Goal: Information Seeking & Learning: Find specific fact

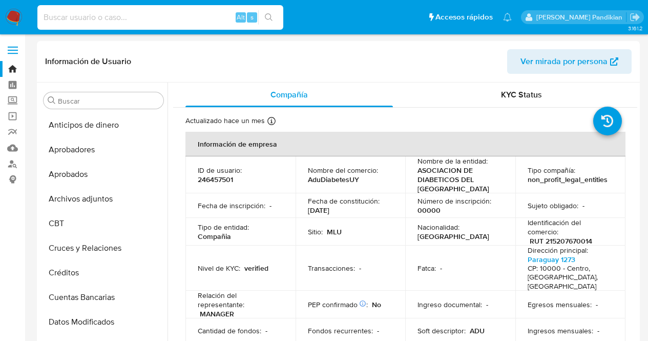
select select "10"
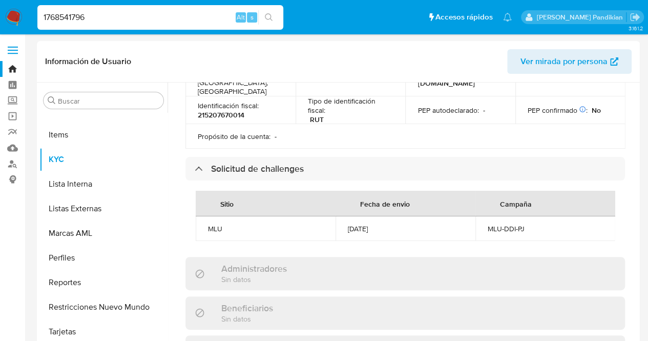
type input "1768541796"
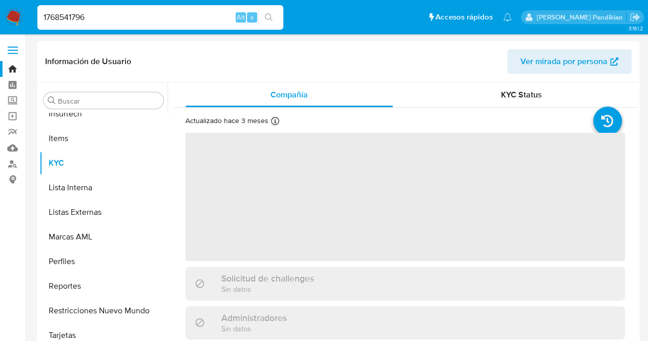
scroll to position [507, 0]
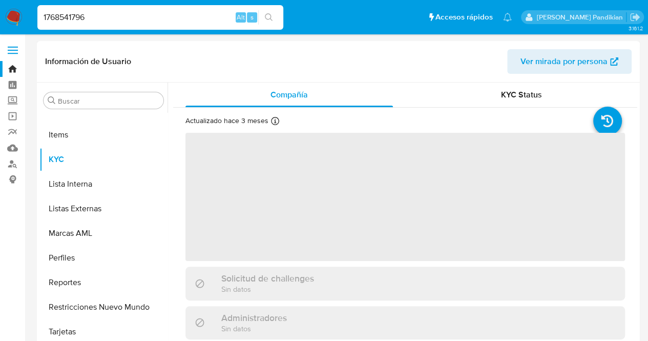
select select "10"
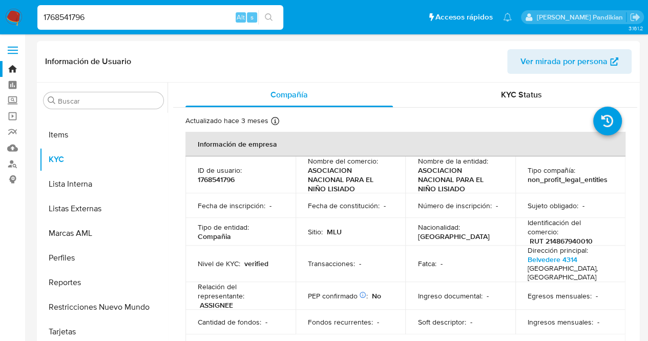
click at [348, 150] on th "Información de empresa" at bounding box center [405, 144] width 440 height 25
click at [477, 189] on p "ASOCIACION NACIONAL PARA EL NIÑO LISIADO" at bounding box center [457, 179] width 81 height 28
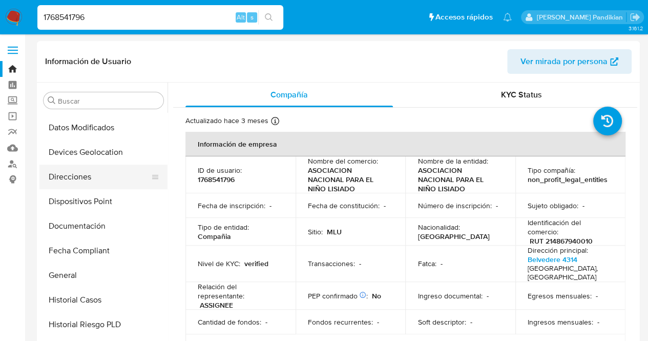
scroll to position [195, 0]
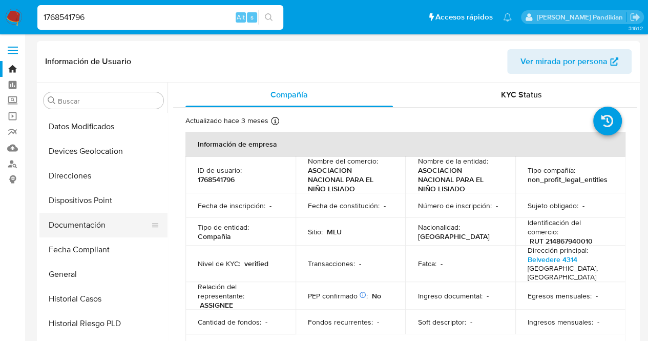
click at [82, 219] on button "Documentación" at bounding box center [99, 225] width 120 height 25
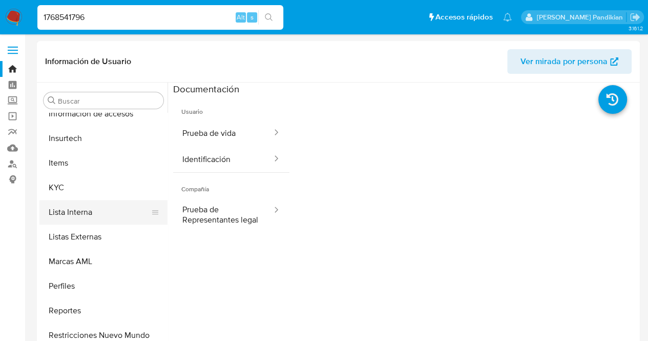
scroll to position [476, 0]
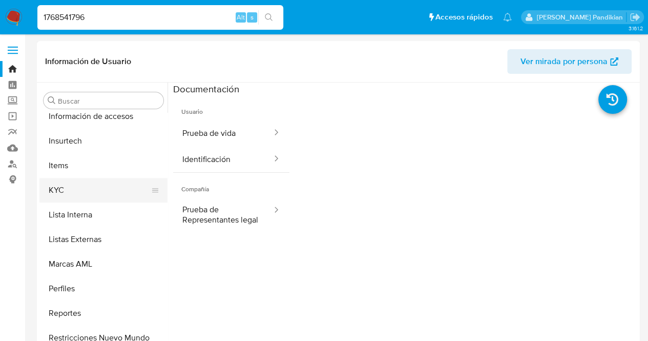
click at [94, 194] on button "KYC" at bounding box center [99, 190] width 120 height 25
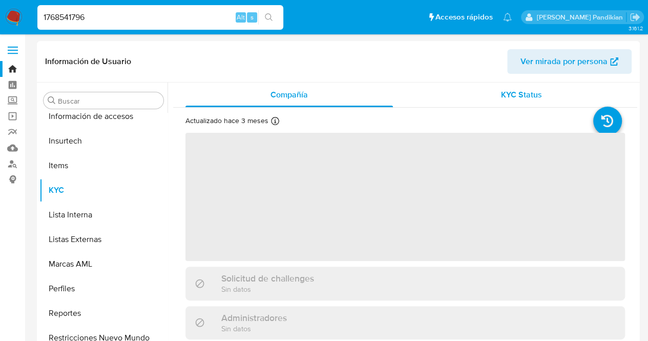
click at [524, 97] on span "KYC Status" at bounding box center [521, 95] width 41 height 12
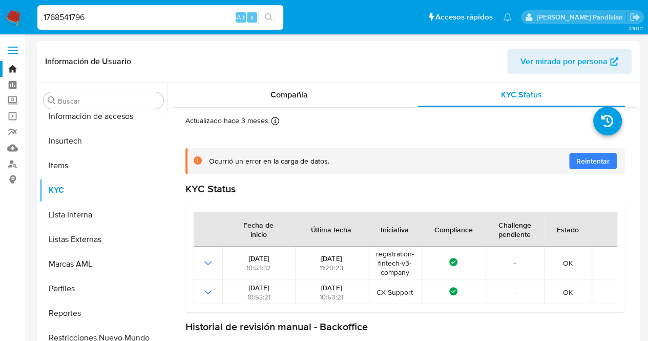
click at [472, 180] on div "Ocurrió un error en la carga de datos. Reintentar KYC Status Fecha de inicio Úl…" at bounding box center [404, 286] width 439 height 309
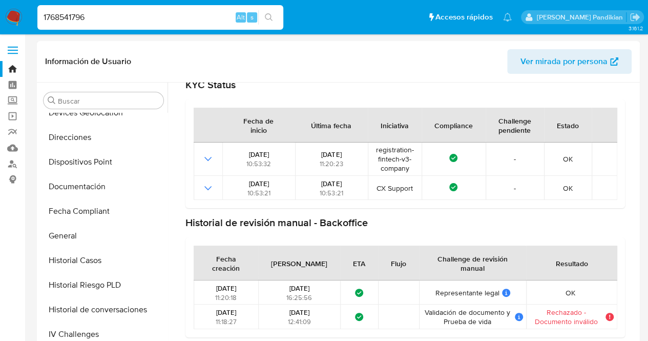
scroll to position [209, 0]
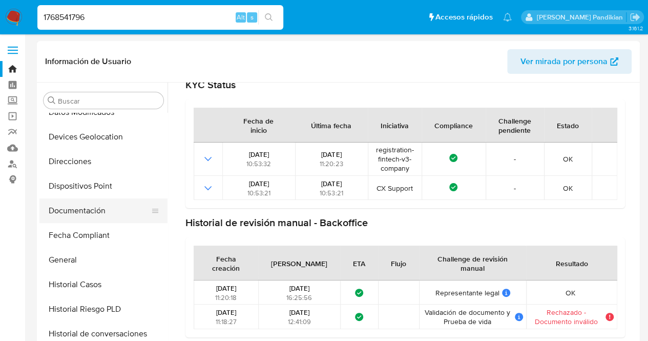
click at [95, 211] on button "Documentación" at bounding box center [99, 210] width 120 height 25
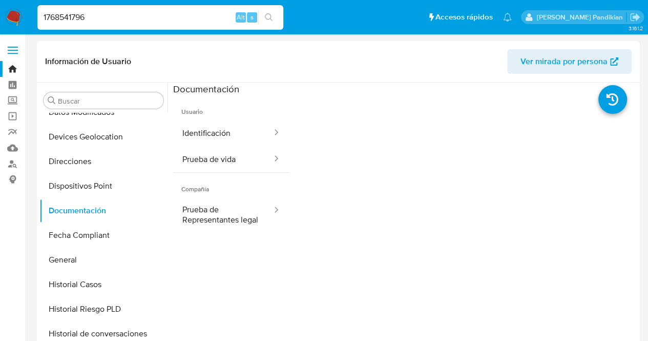
drag, startPoint x: 125, startPoint y: 16, endPoint x: 0, endPoint y: 73, distance: 137.1
drag, startPoint x: 106, startPoint y: 20, endPoint x: 0, endPoint y: 32, distance: 106.2
click at [0, 32] on nav "Pausado Ver notificaciones 1768541796 Alt s Accesos rápidos Presiona las siguie…" at bounding box center [324, 17] width 648 height 34
paste input "67983849"
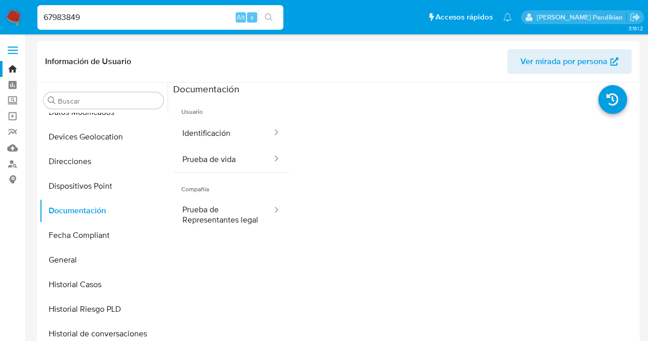
type input "67983849"
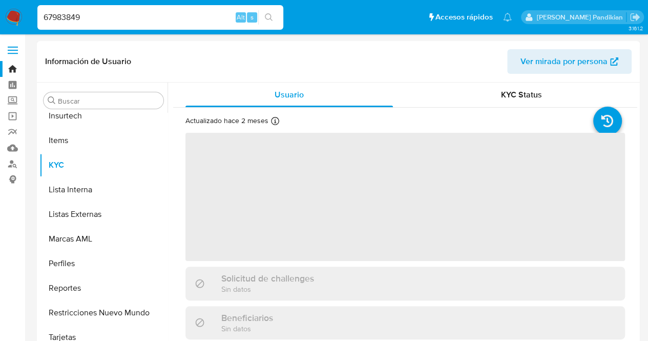
scroll to position [507, 0]
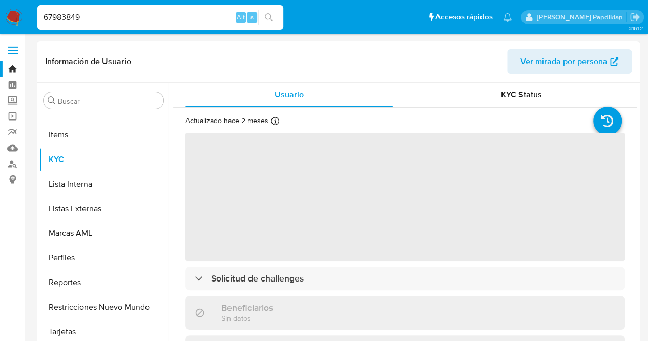
select select "10"
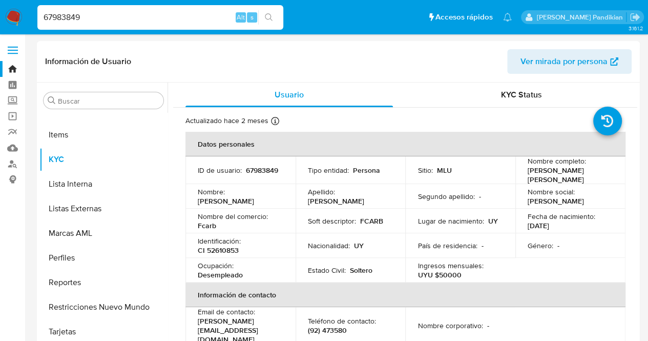
click at [371, 177] on td "Tipo entidad : Persona" at bounding box center [351, 170] width 110 height 28
drag, startPoint x: 18, startPoint y: 18, endPoint x: 0, endPoint y: 16, distance: 18.0
click at [0, 16] on nav "Pausado Ver notificaciones 67983849 Alt s Accesos rápidos Presiona las siguient…" at bounding box center [324, 17] width 648 height 34
paste input "246457501"
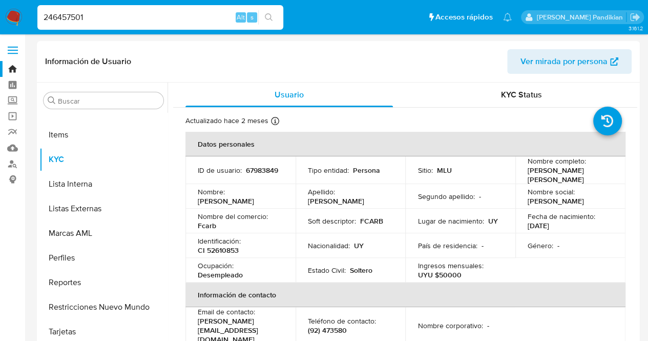
type input "246457501"
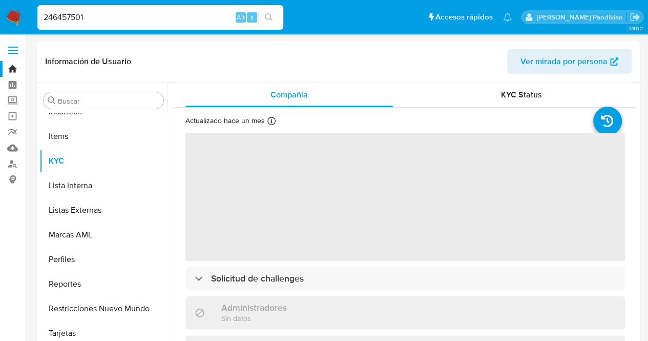
scroll to position [507, 0]
select select "10"
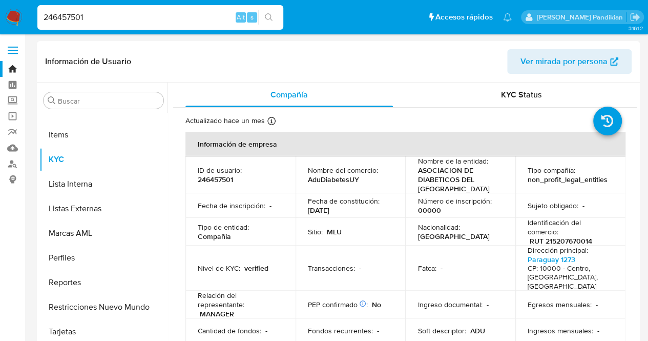
click at [314, 189] on td "Nombre del comercio : AduDiabetesUY" at bounding box center [351, 174] width 110 height 37
drag, startPoint x: 103, startPoint y: 15, endPoint x: 0, endPoint y: 13, distance: 103.5
click at [0, 13] on nav "Pausado Ver notificaciones 246457501 Alt s Accesos rápidos Presiona las siguien…" at bounding box center [324, 17] width 648 height 34
paste input "1772139723"
type input "1772139723"
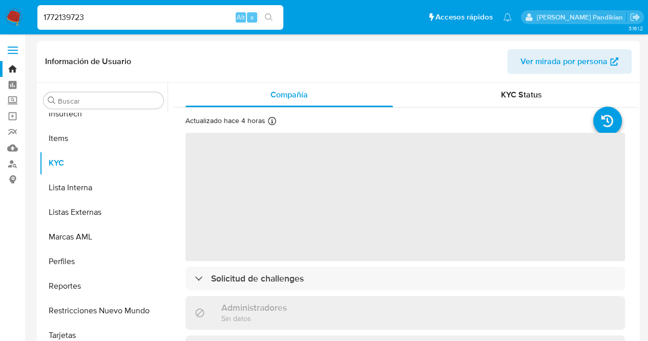
scroll to position [507, 0]
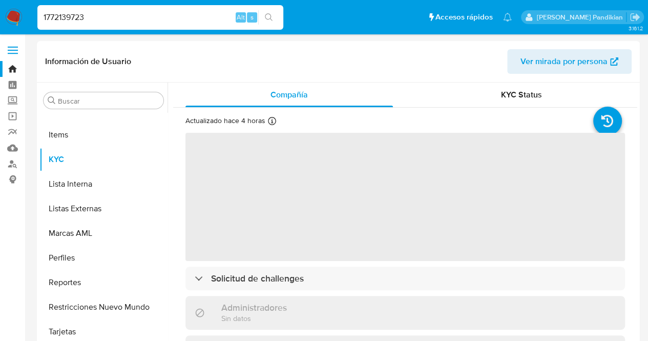
select select "10"
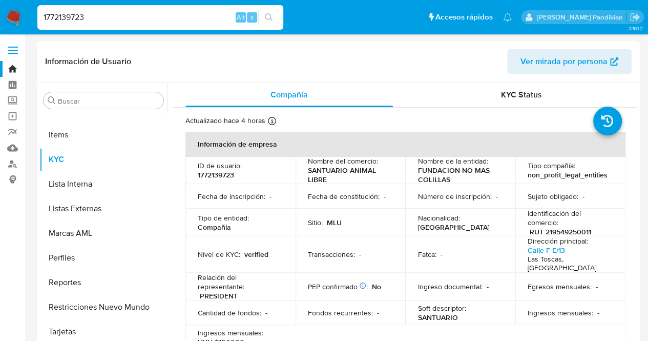
click at [350, 196] on p "Fecha de constitución :" at bounding box center [344, 196] width 72 height 9
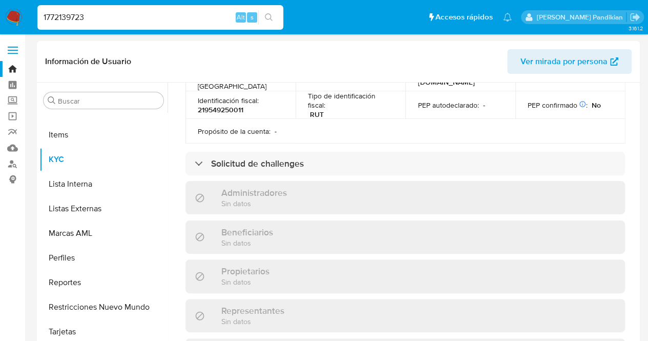
scroll to position [410, 0]
click at [333, 155] on div "Información de empresa ID de usuario : 1772139723 Nombre del comercio : SANTUAR…" at bounding box center [404, 156] width 439 height 869
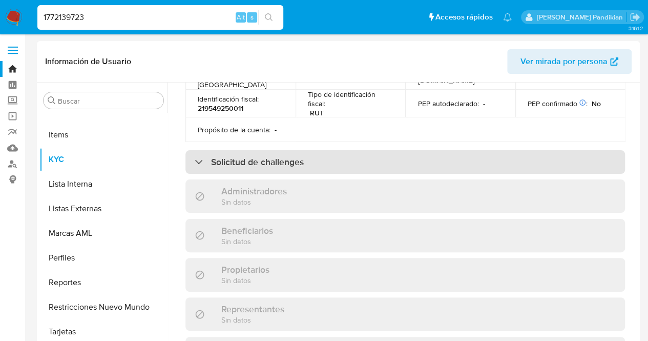
click at [317, 150] on div "Solicitud de challenges" at bounding box center [404, 162] width 439 height 24
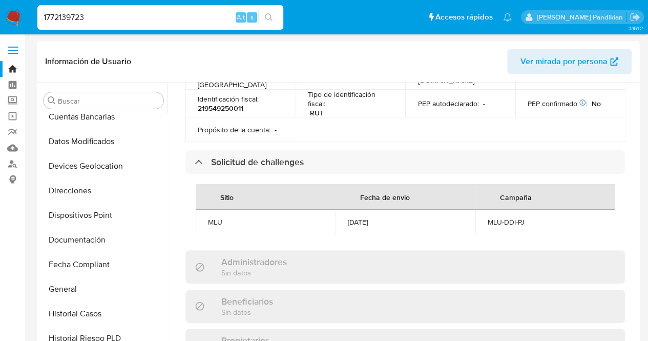
scroll to position [177, 0]
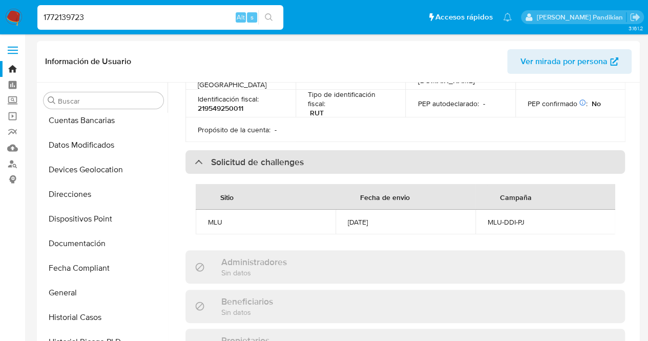
click at [381, 150] on div "Solicitud de challenges" at bounding box center [404, 162] width 439 height 24
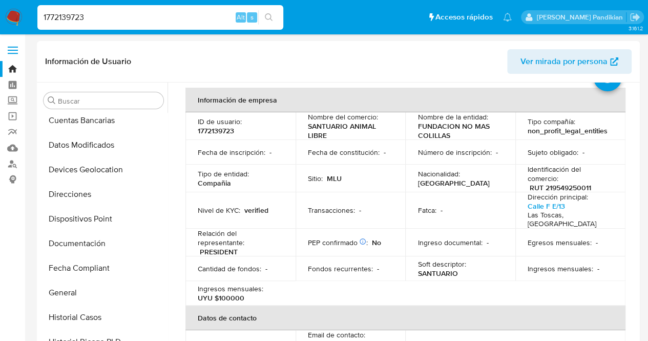
scroll to position [41, 0]
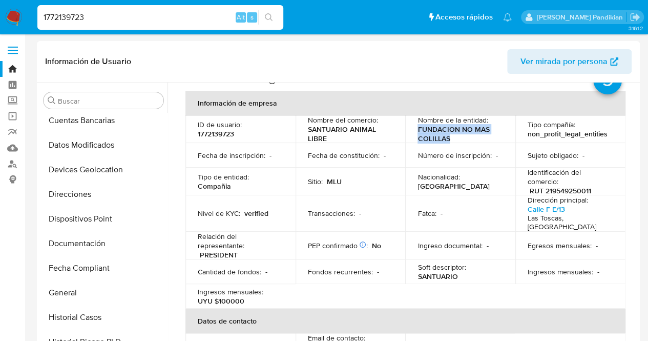
drag, startPoint x: 460, startPoint y: 137, endPoint x: 412, endPoint y: 127, distance: 48.7
click at [412, 127] on td "Nombre de la entidad : FUNDACION NO MAS COLILLAS" at bounding box center [460, 129] width 110 height 28
copy p "FUNDACION NO MAS COLILLAS"
click at [409, 190] on td "Nacionalidad : [GEOGRAPHIC_DATA]" at bounding box center [460, 181] width 110 height 28
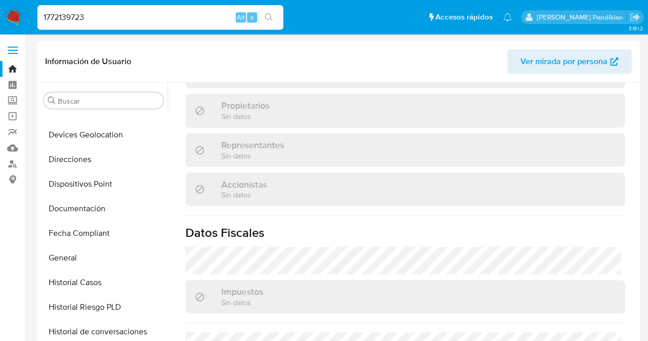
scroll to position [232, 0]
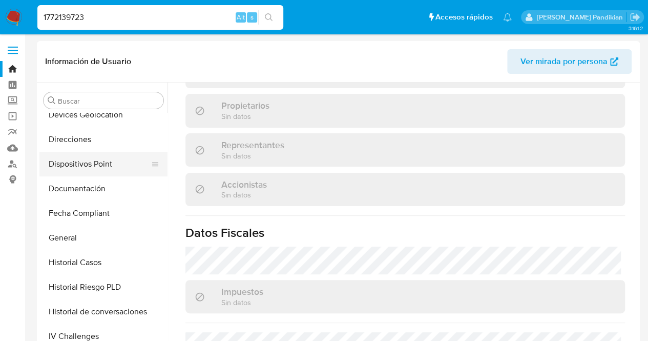
click at [93, 176] on button "Dispositivos Point" at bounding box center [99, 164] width 120 height 25
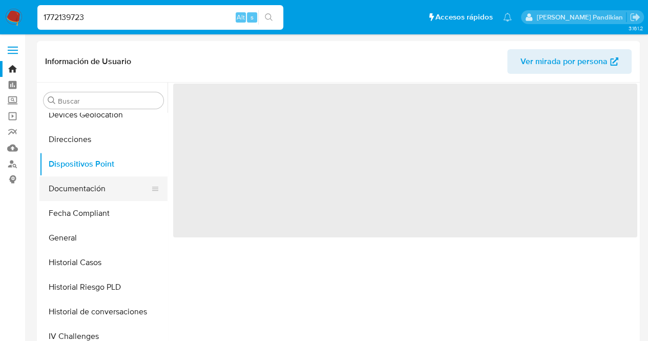
click at [109, 186] on button "Documentación" at bounding box center [99, 188] width 120 height 25
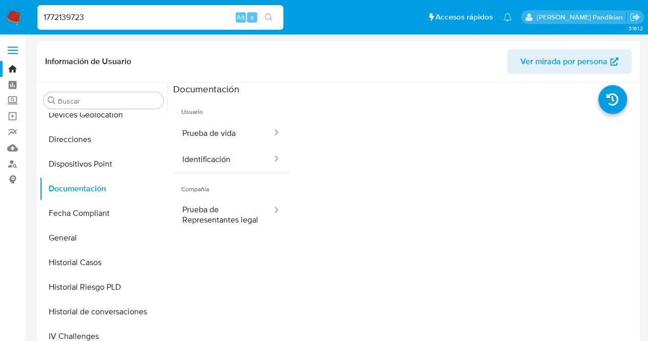
scroll to position [507, 0]
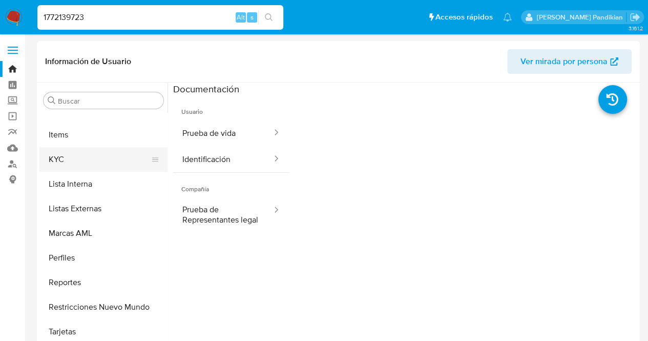
click at [102, 163] on button "KYC" at bounding box center [99, 159] width 120 height 25
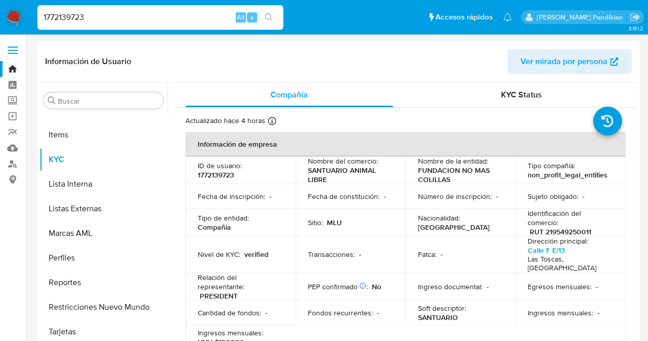
click at [208, 153] on th "Información de empresa" at bounding box center [405, 144] width 440 height 25
click at [220, 175] on p "1772139723" at bounding box center [216, 174] width 36 height 9
copy p "1772139723"
